Goal: Register for event/course

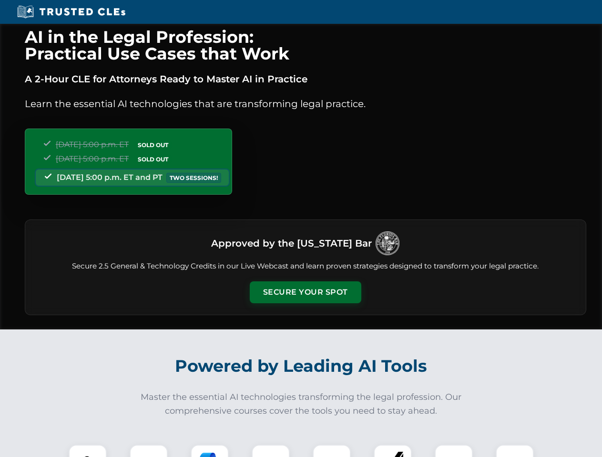
click at [305, 292] on button "Secure Your Spot" at bounding box center [305, 293] width 111 height 22
click at [88, 451] on img at bounding box center [88, 464] width 28 height 28
